Goal: Transaction & Acquisition: Download file/media

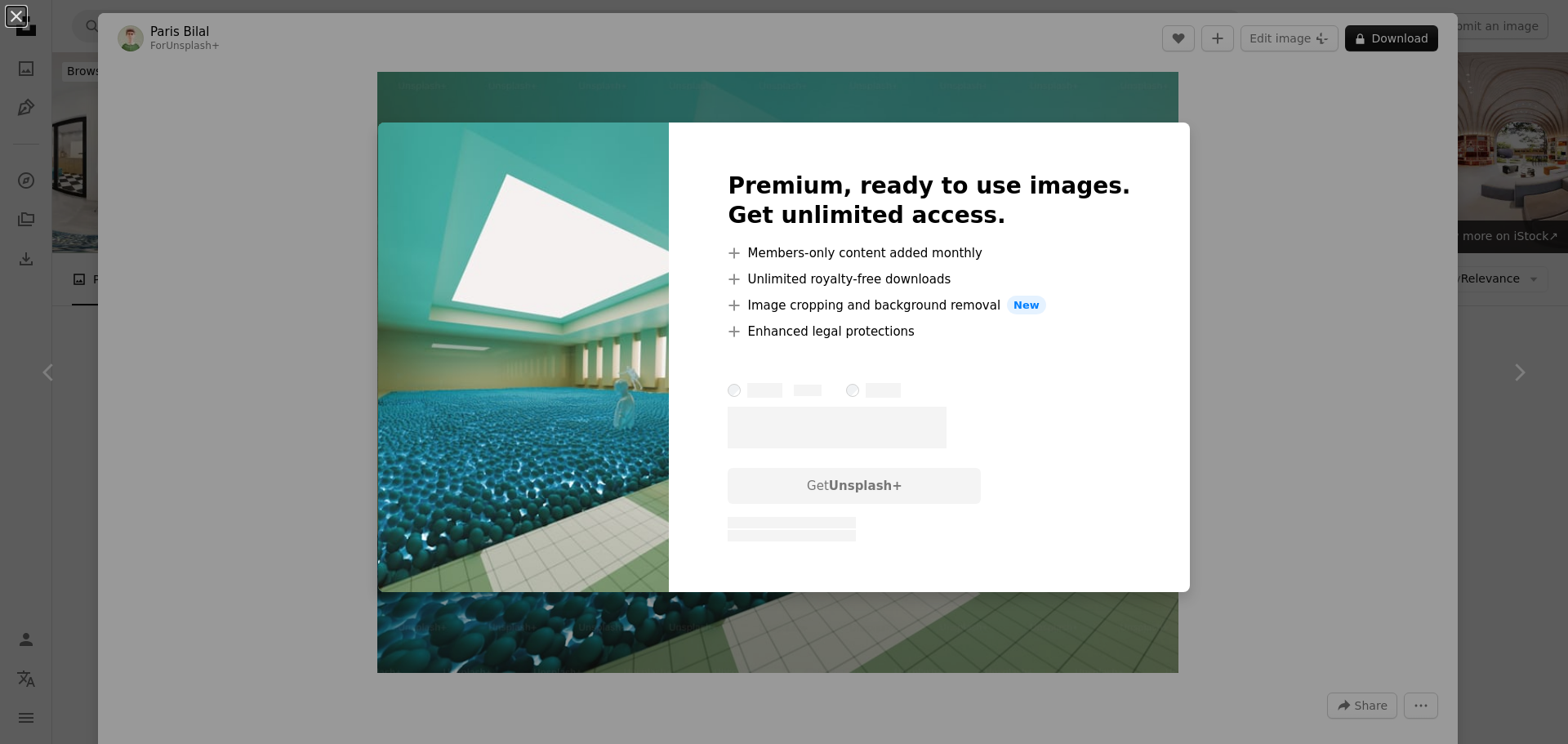
scroll to position [1471, 0]
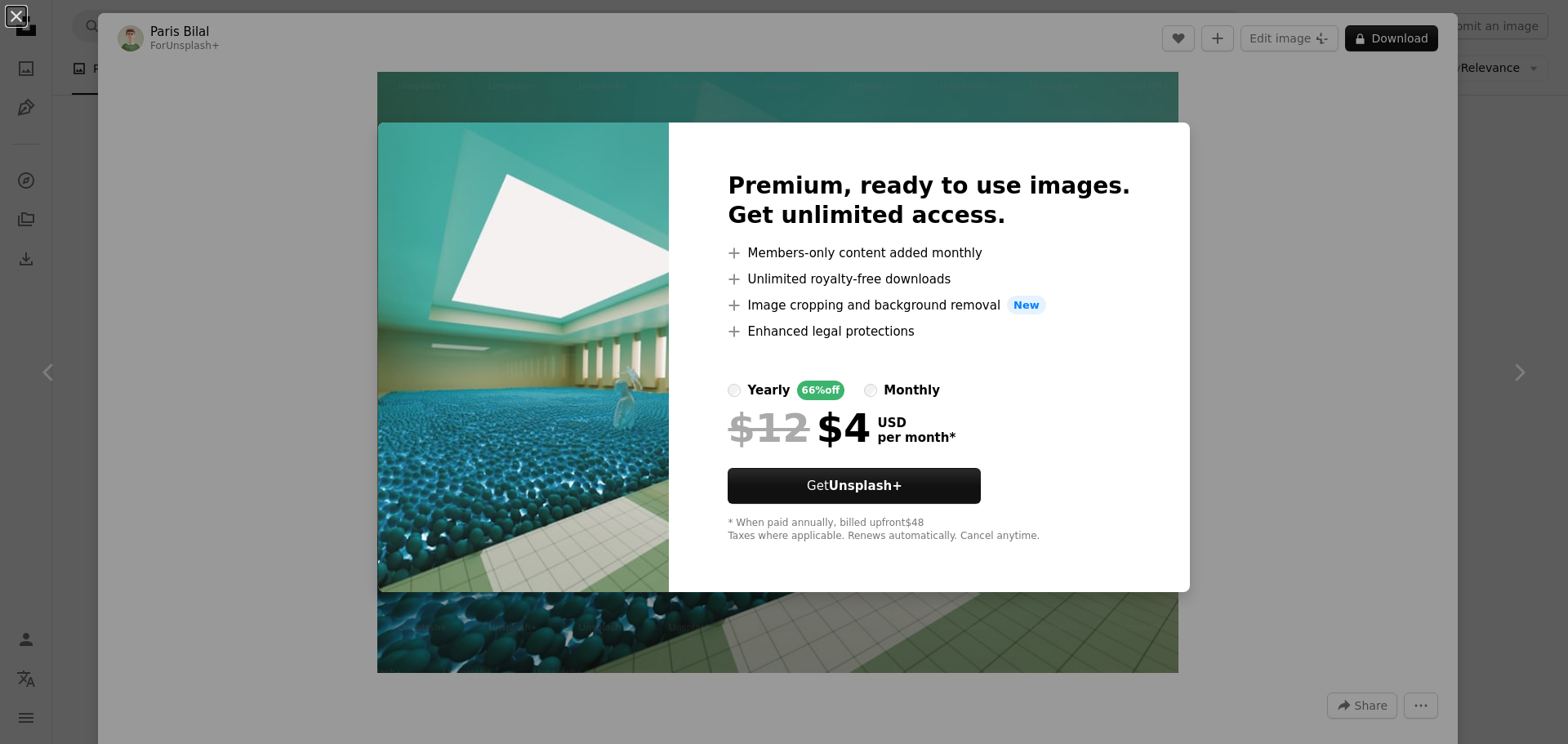
click at [1320, 549] on div "An X shape Premium, ready to use images. Get unlimited access. A plus sign Memb…" at bounding box center [784, 372] width 1568 height 744
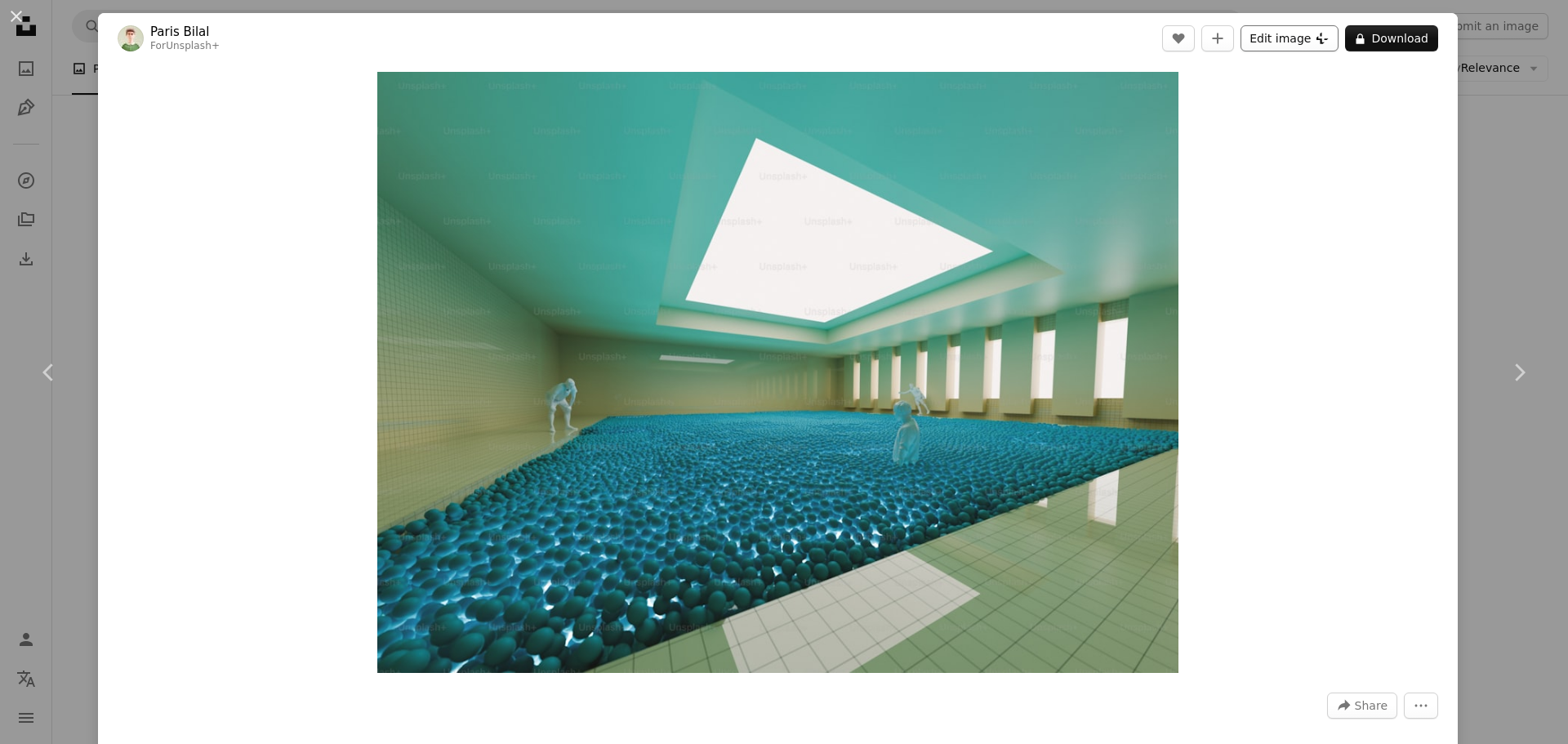
click at [1295, 35] on button "Edit image Plus sign for Unsplash+" at bounding box center [1290, 37] width 98 height 26
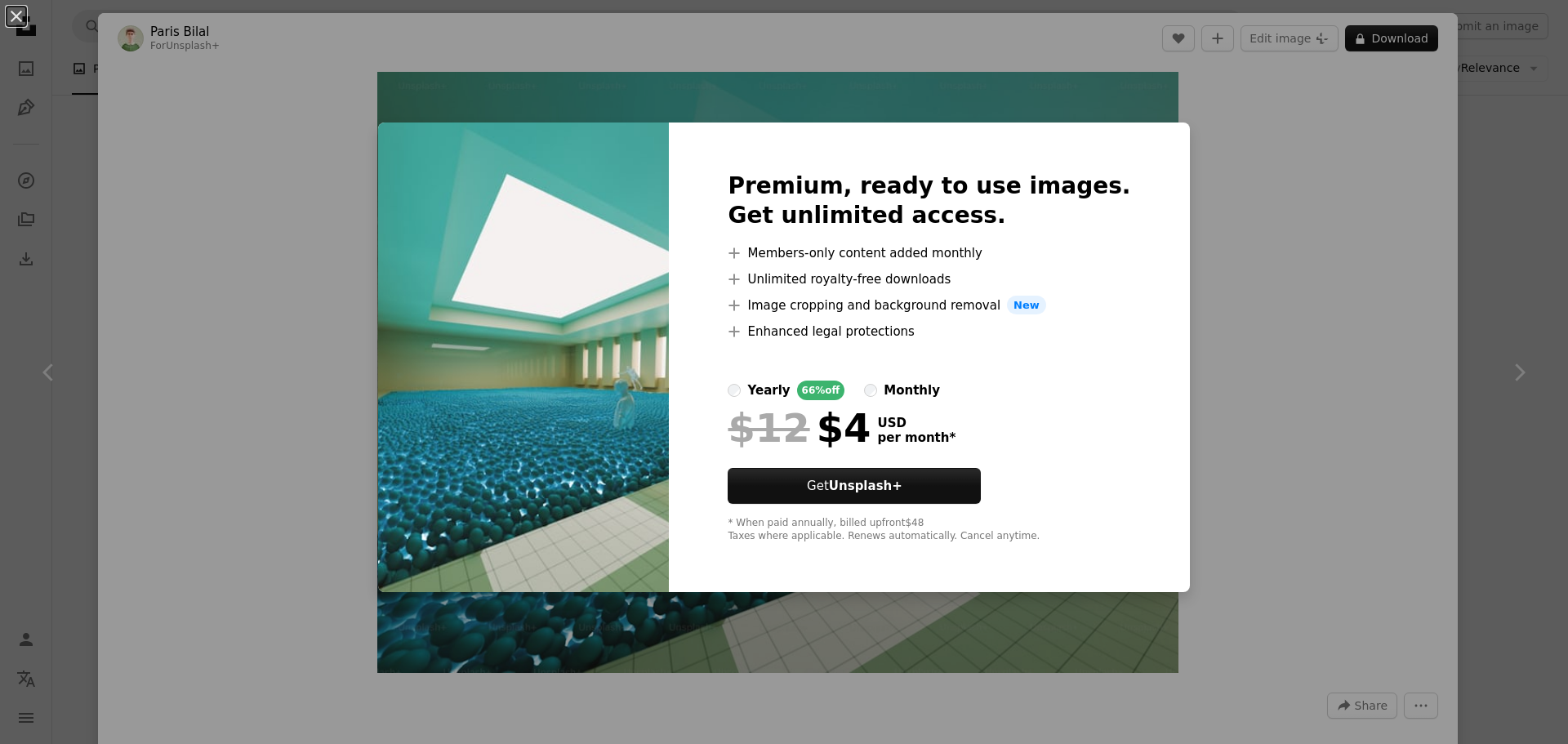
click at [1298, 246] on div "An X shape Premium, ready to use images. Get unlimited access. A plus sign Memb…" at bounding box center [784, 372] width 1568 height 744
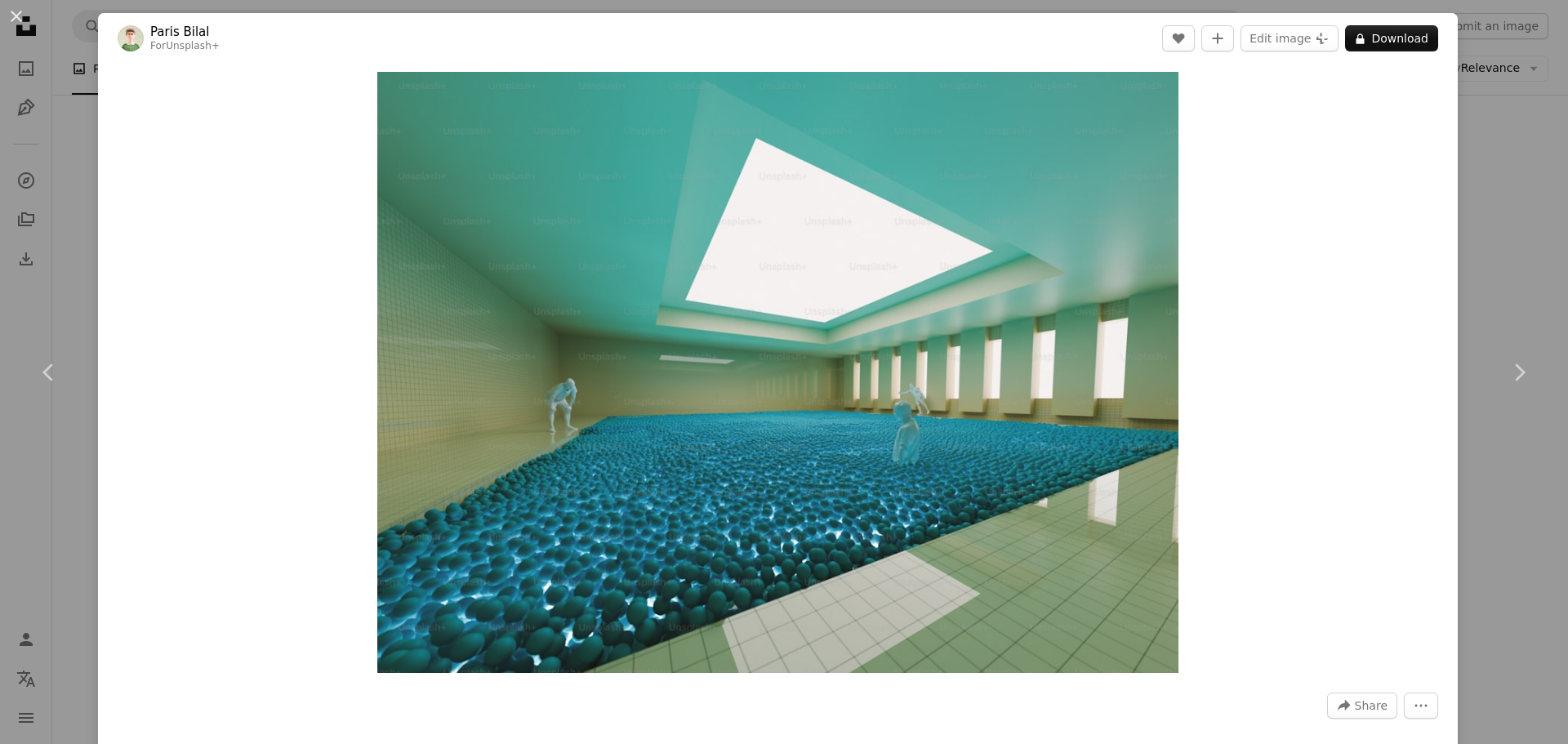
click at [1506, 244] on div "An X shape Chevron left Chevron right Paris Bilal For Unsplash+ A heart A plus …" at bounding box center [784, 372] width 1568 height 744
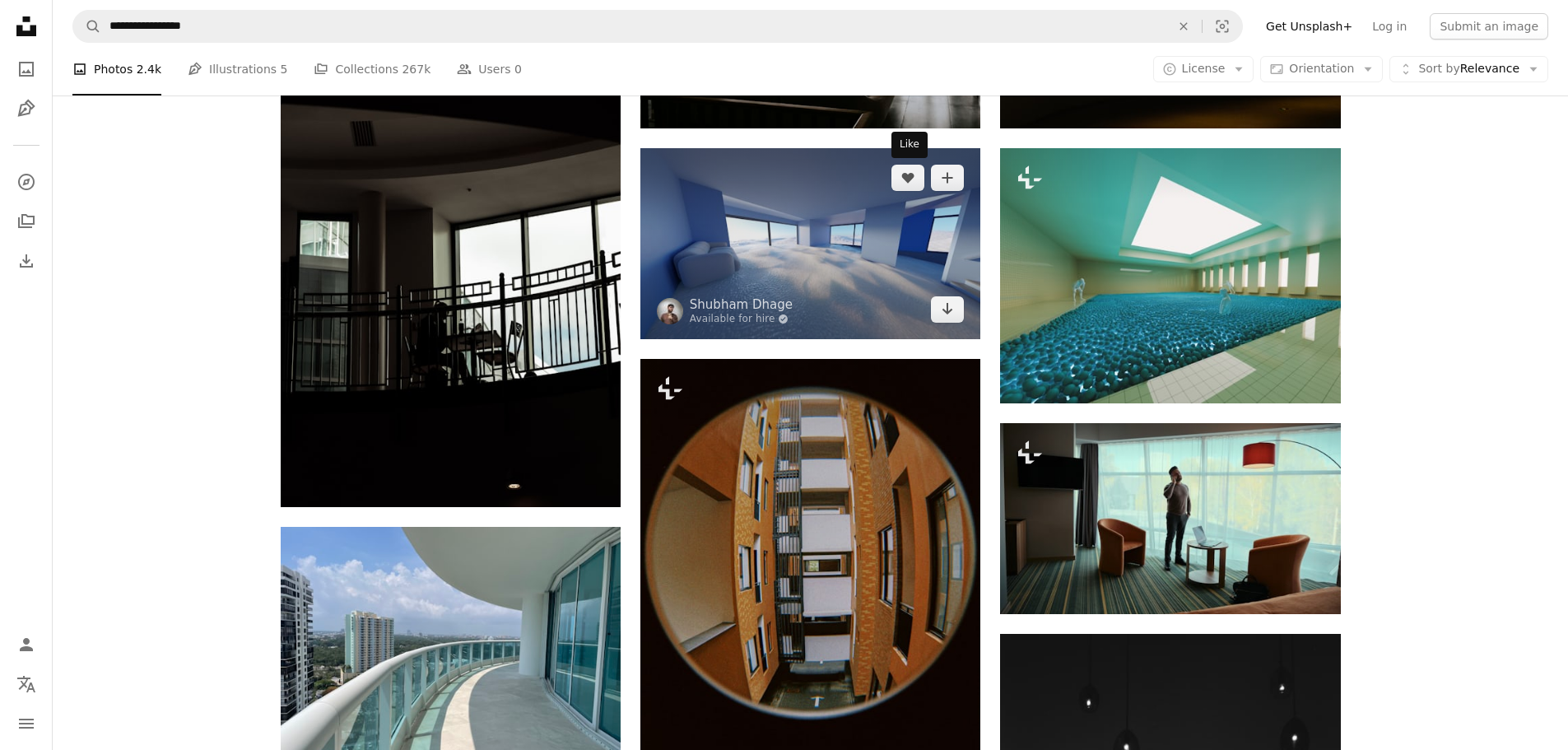
click at [827, 190] on img at bounding box center [811, 243] width 340 height 191
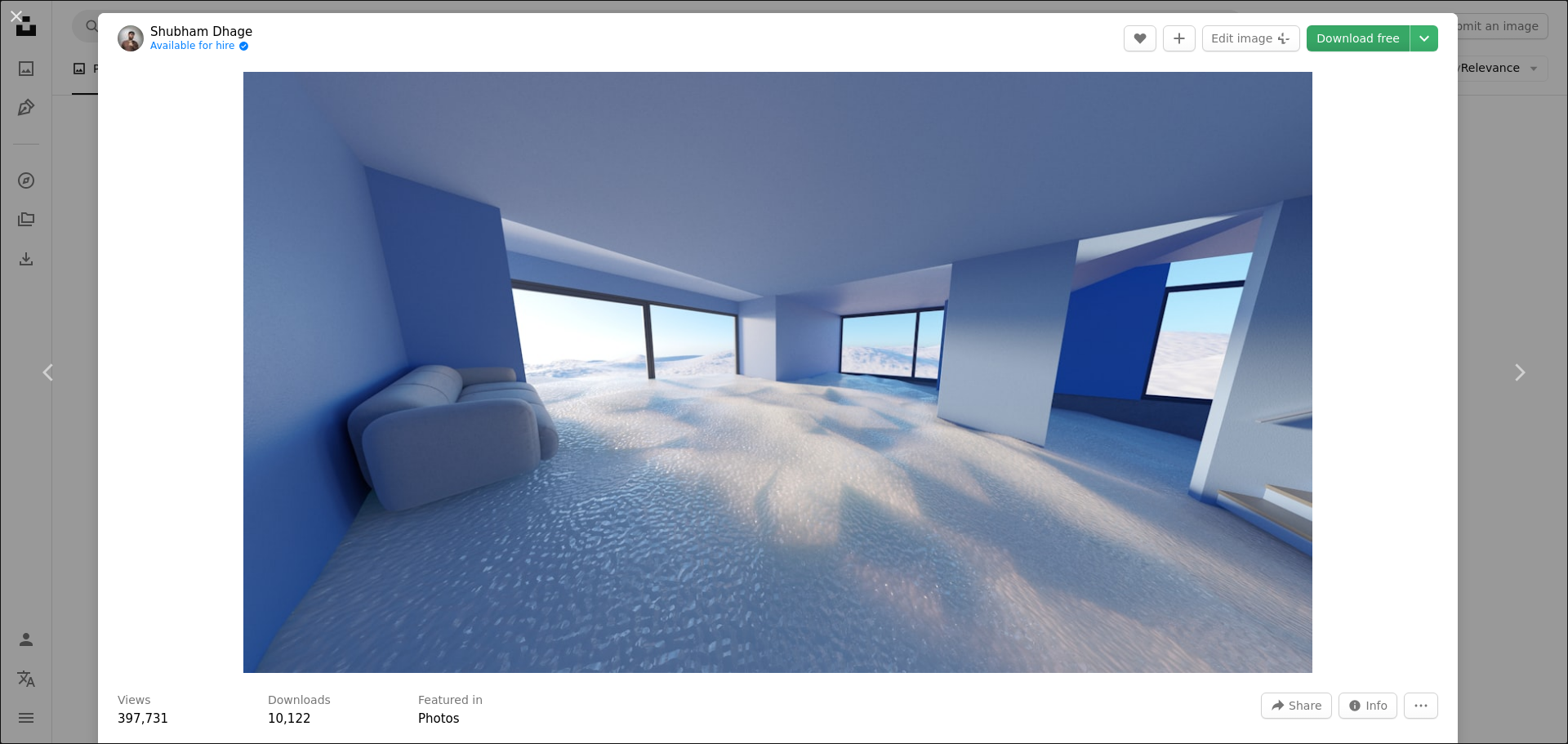
click at [1349, 40] on link "Download free" at bounding box center [1358, 37] width 103 height 26
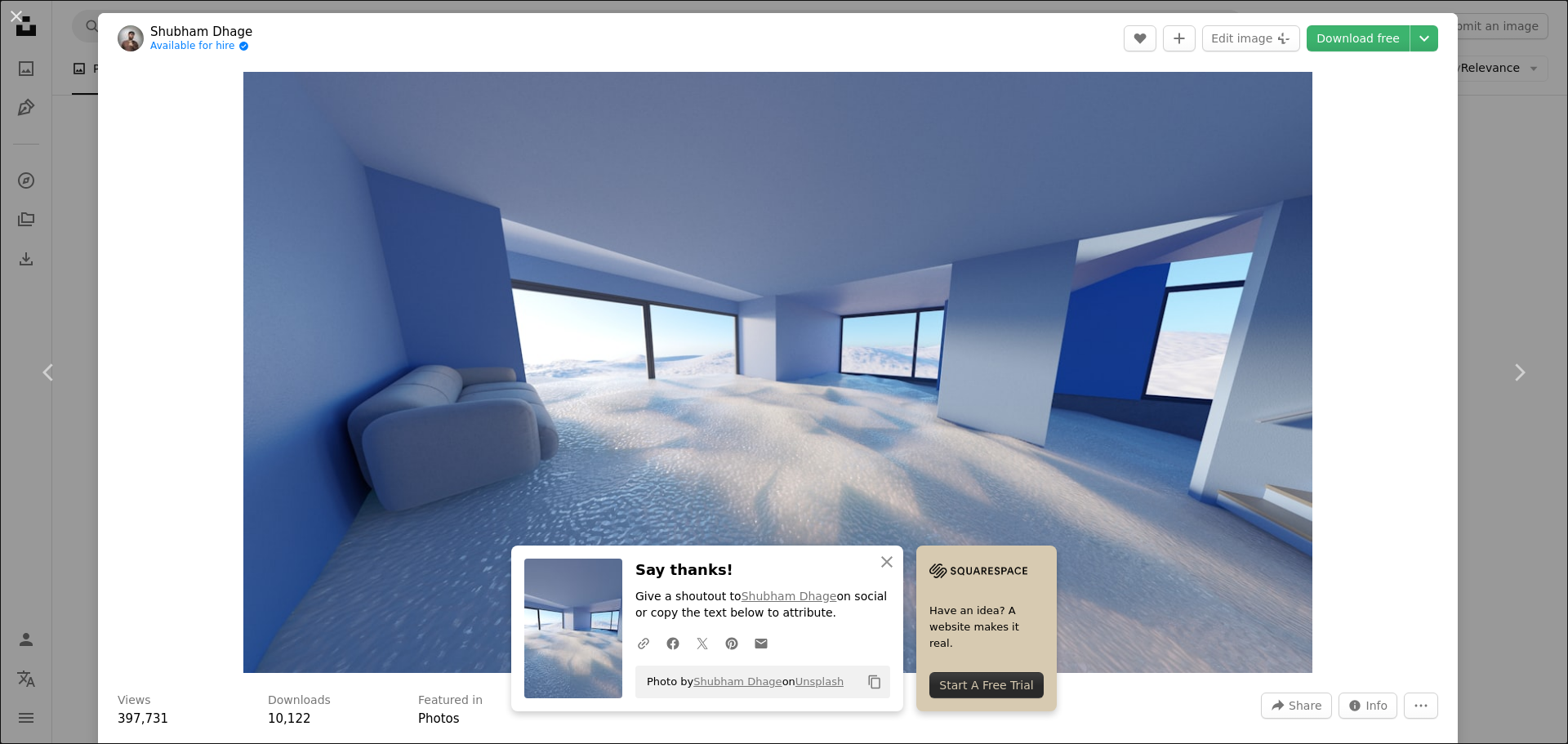
click at [1517, 130] on div "An X shape Chevron left Chevron right An X shape Close Say thanks! Give a shout…" at bounding box center [784, 372] width 1568 height 744
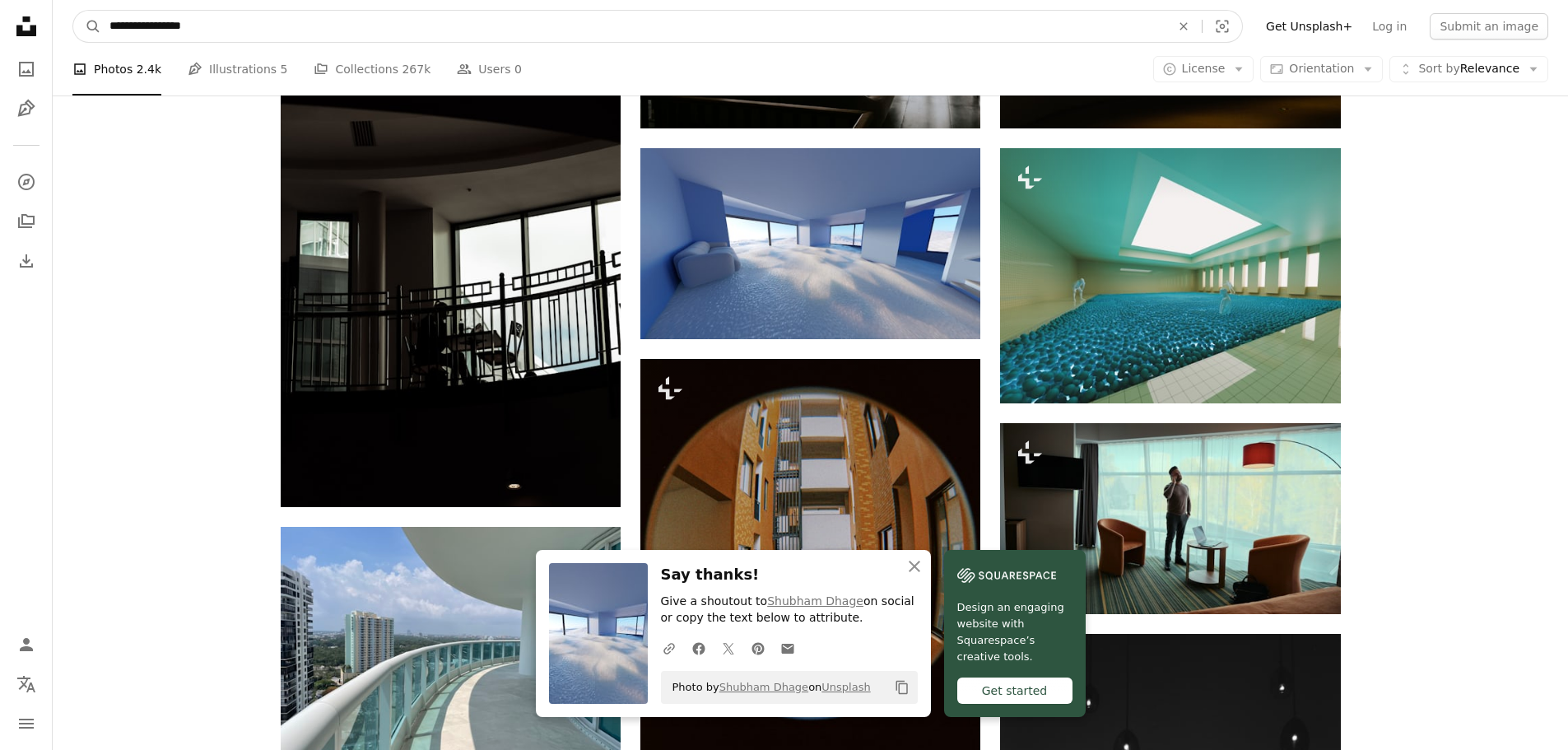
drag, startPoint x: 265, startPoint y: 22, endPoint x: 186, endPoint y: 37, distance: 80.4
click at [186, 37] on input "**********" at bounding box center [634, 26] width 1064 height 31
type input "**********"
click button "A magnifying glass" at bounding box center [87, 26] width 28 height 31
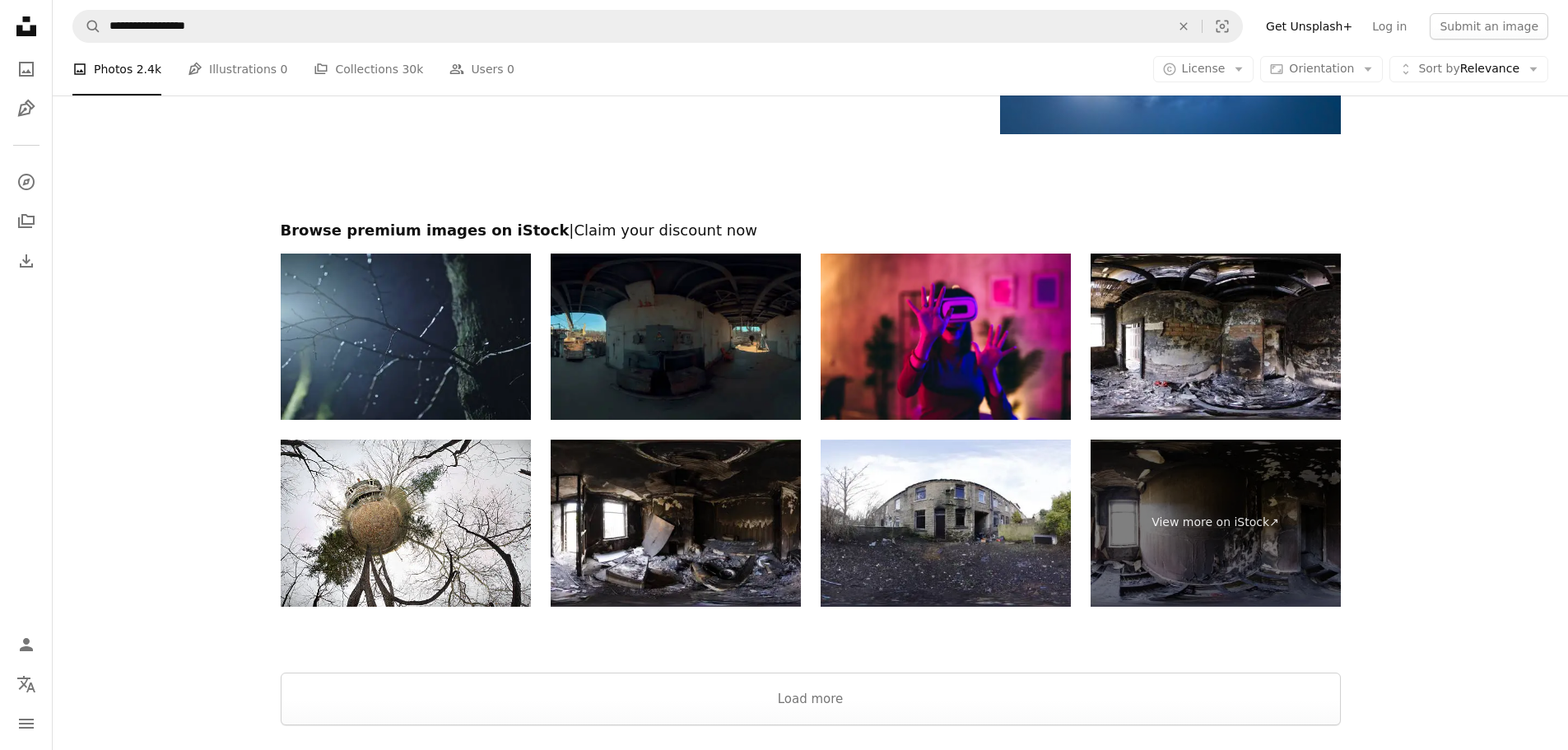
scroll to position [2801, 0]
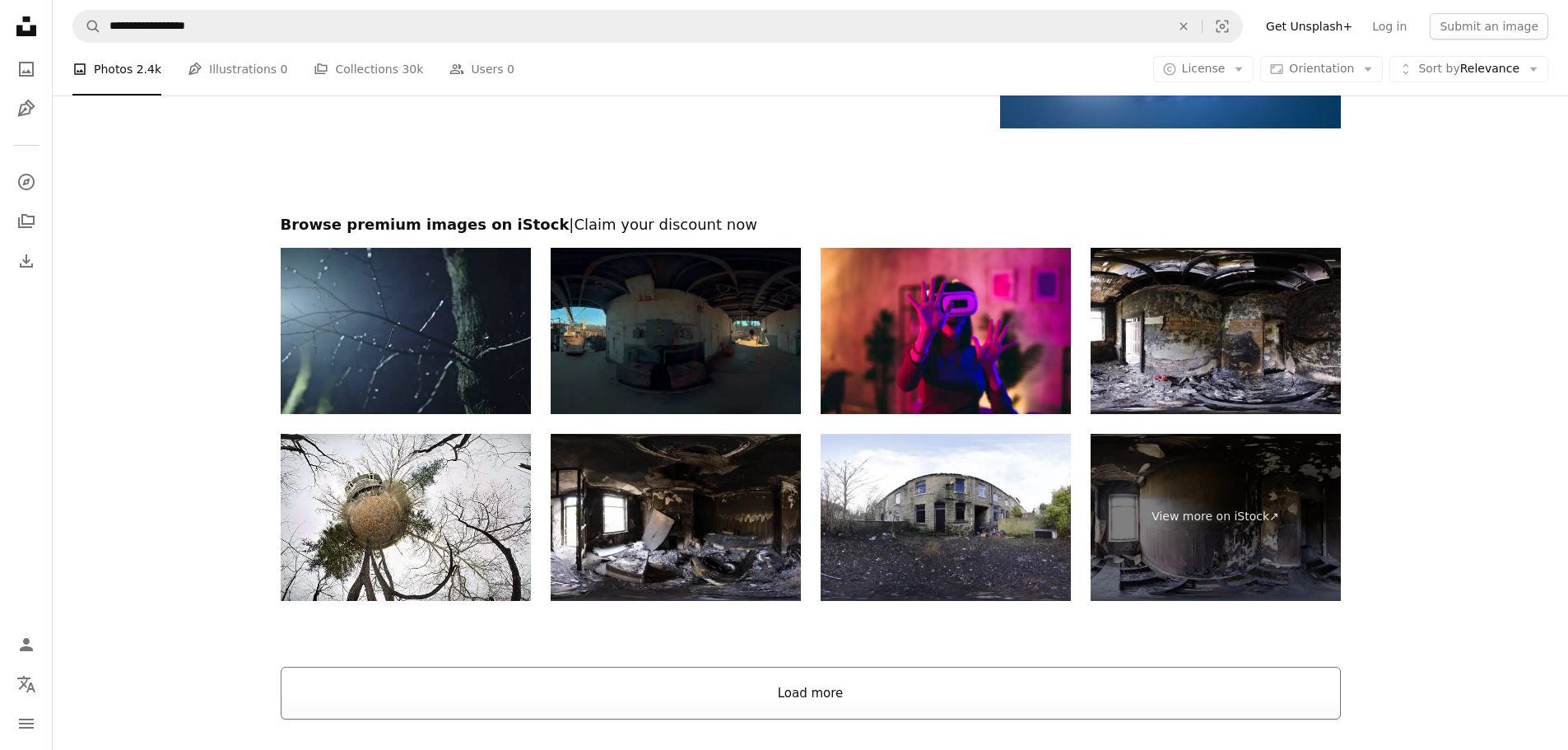
click at [851, 702] on button "Load more" at bounding box center [811, 693] width 1060 height 52
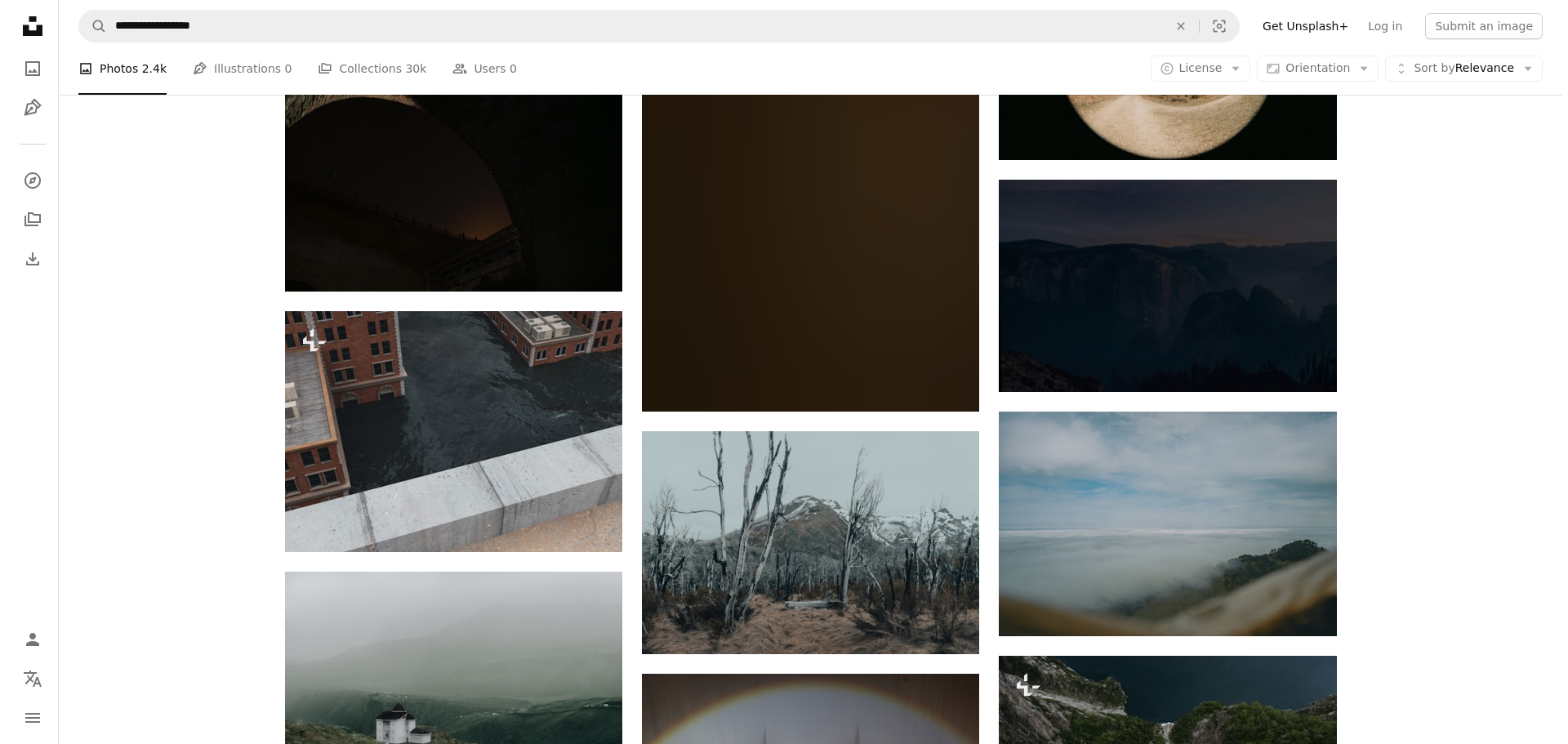
scroll to position [3432, 0]
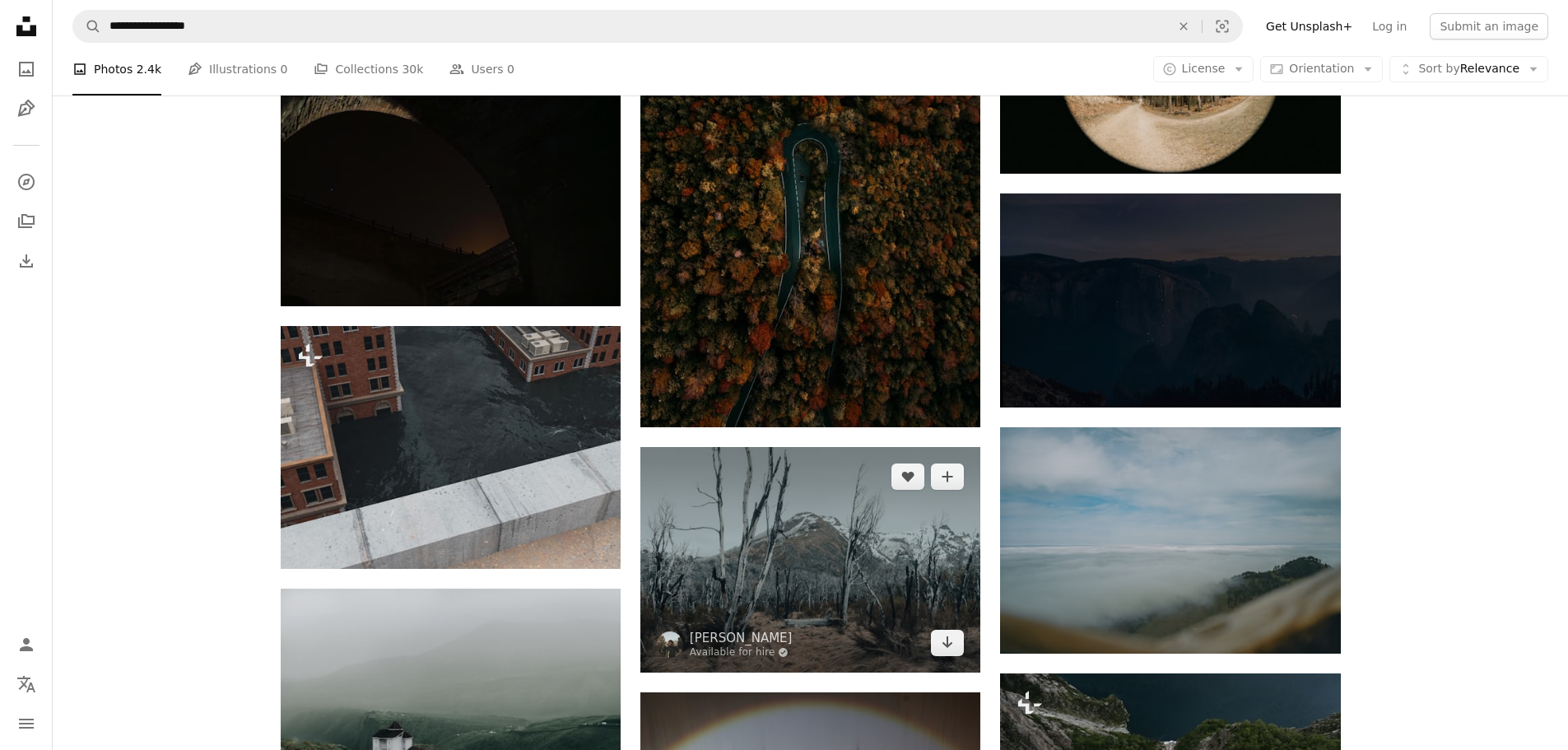
click at [831, 524] on img at bounding box center [811, 559] width 340 height 225
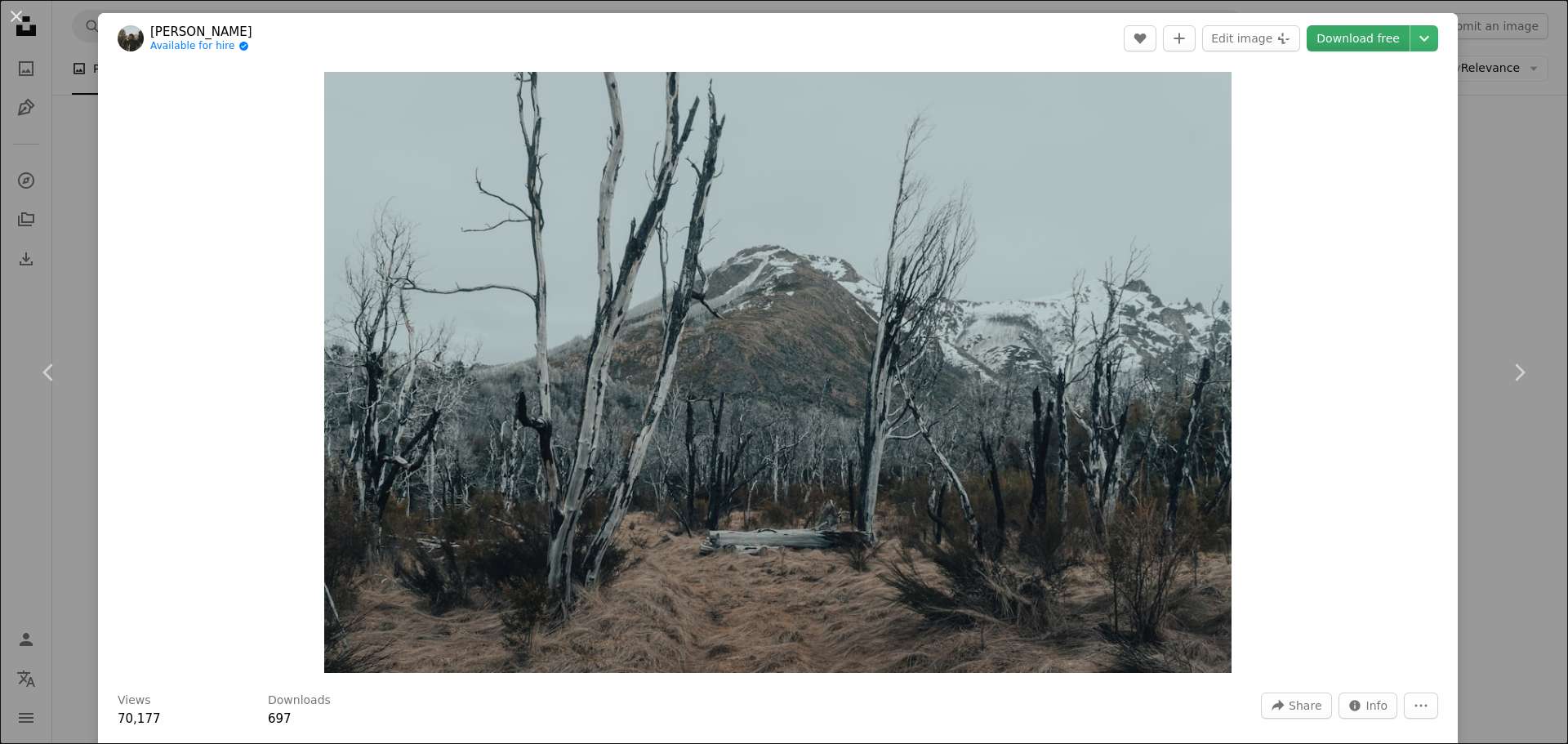
click at [1364, 30] on link "Download free" at bounding box center [1358, 37] width 103 height 26
